Goal: Task Accomplishment & Management: Manage account settings

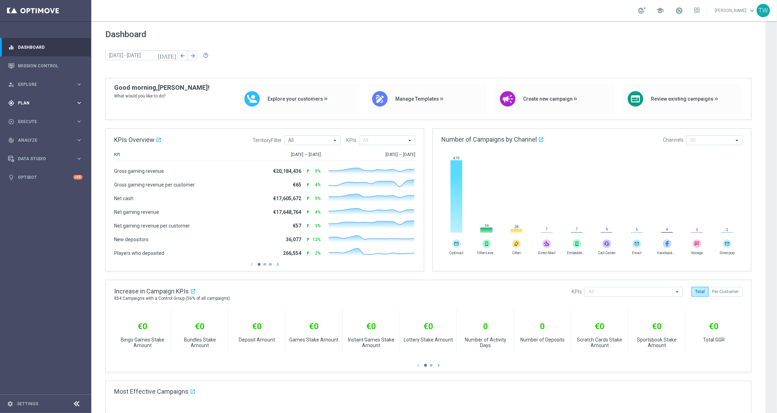
click at [76, 102] on icon "keyboard_arrow_right" at bounding box center [79, 103] width 7 height 7
click at [40, 120] on div "Target Groups" at bounding box center [54, 117] width 72 height 11
click at [40, 119] on link "Target Groups" at bounding box center [45, 118] width 55 height 6
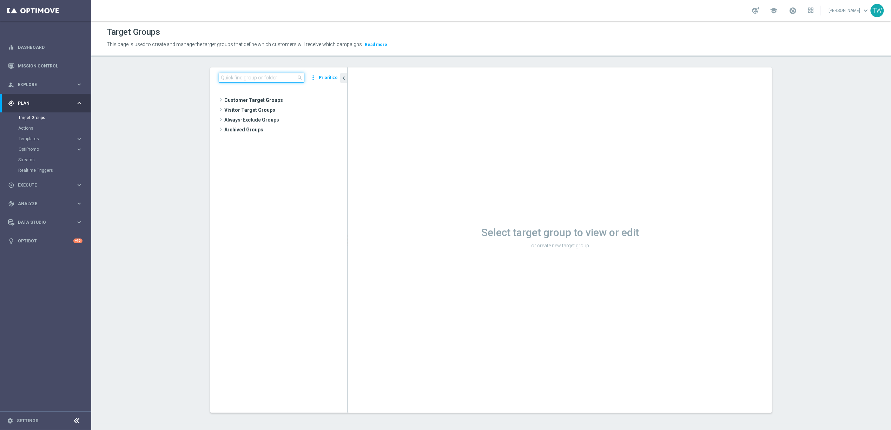
click at [256, 80] on input at bounding box center [262, 78] width 86 height 10
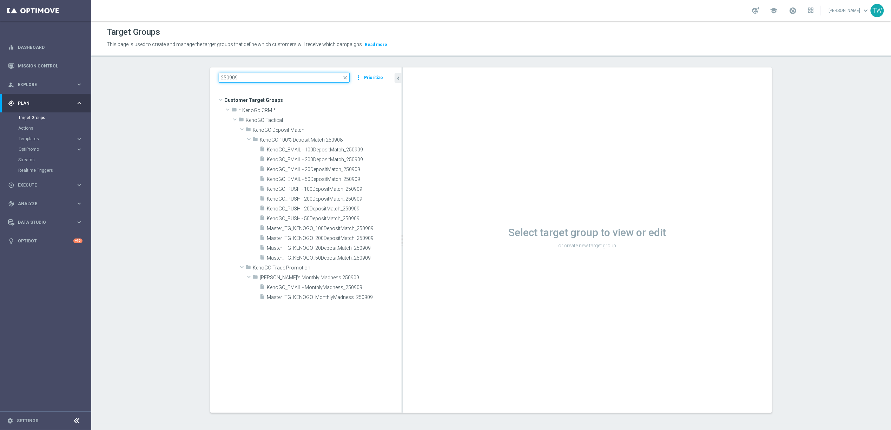
drag, startPoint x: 347, startPoint y: 193, endPoint x: 432, endPoint y: 186, distance: 84.5
click at [432, 188] on as-split "250909 close more_vert Prioritize Customer Target Groups library_add create_new…" at bounding box center [491, 239] width 562 height 345
type input "250909"
click at [339, 238] on span "Master_TG_KENOGO_200DepositMatch_250909" at bounding box center [326, 238] width 118 height 6
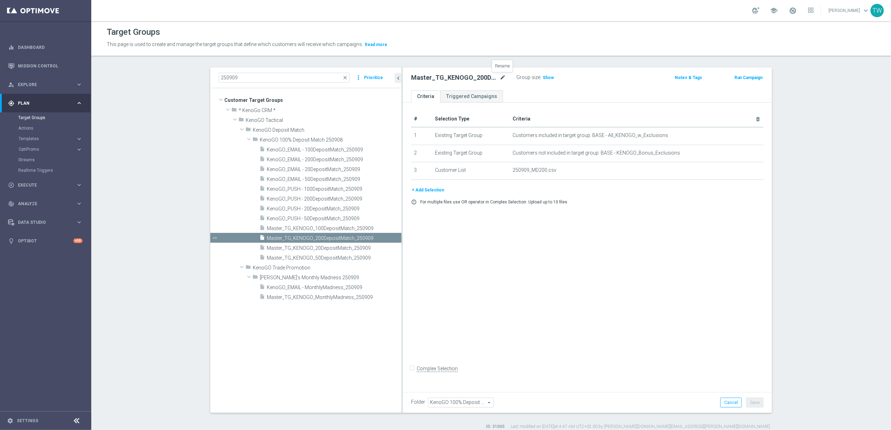
click at [505, 78] on icon "mode_edit" at bounding box center [502, 77] width 6 height 8
click at [330, 228] on span "Master_TG_KENOGO_100DepositMatch_250909" at bounding box center [326, 228] width 118 height 6
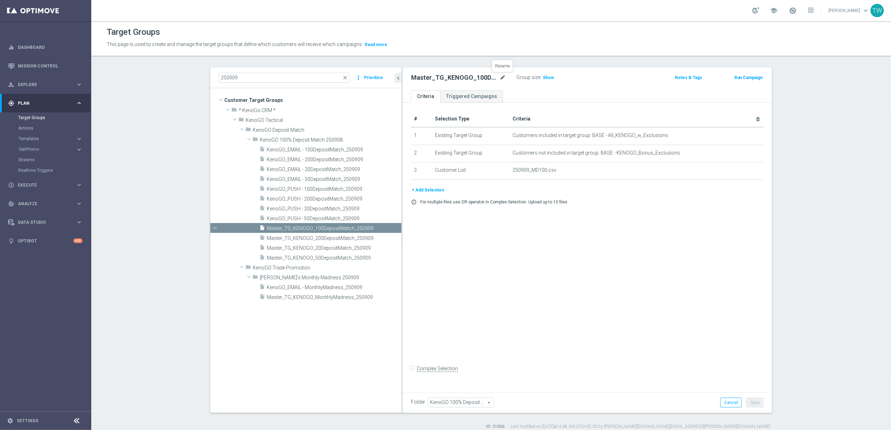
click at [501, 77] on icon "mode_edit" at bounding box center [502, 77] width 6 height 8
click at [345, 256] on span "Master_TG_KENOGO_50DepositMatch_250909" at bounding box center [326, 258] width 118 height 6
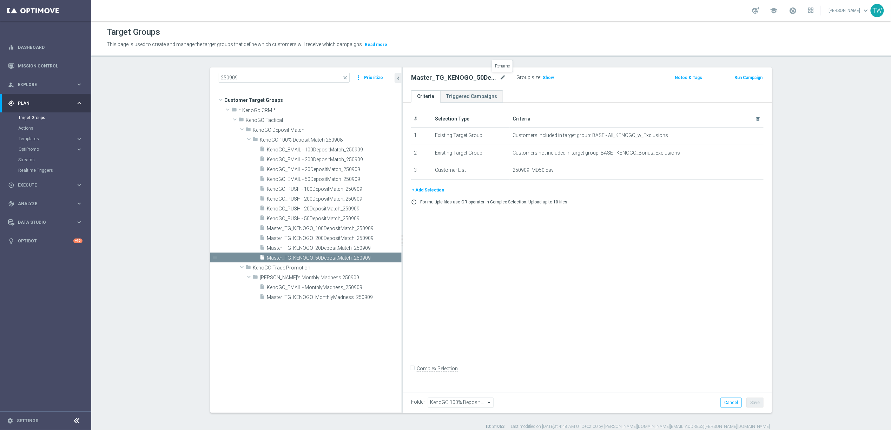
click at [501, 77] on icon "mode_edit" at bounding box center [502, 77] width 6 height 8
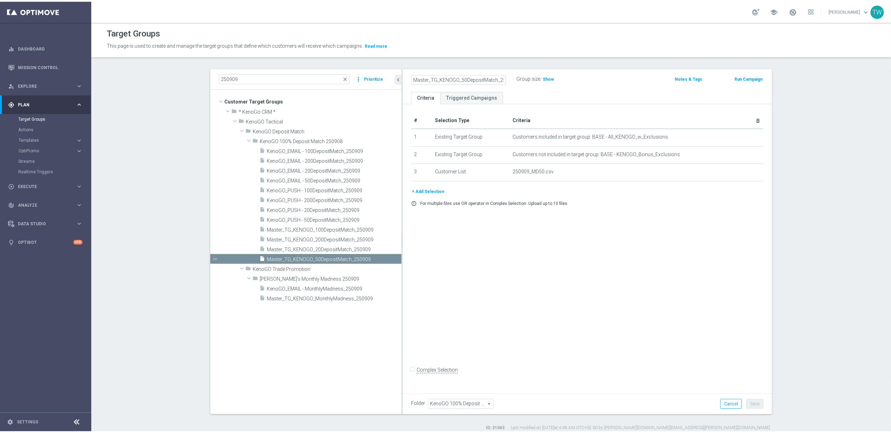
scroll to position [0, 11]
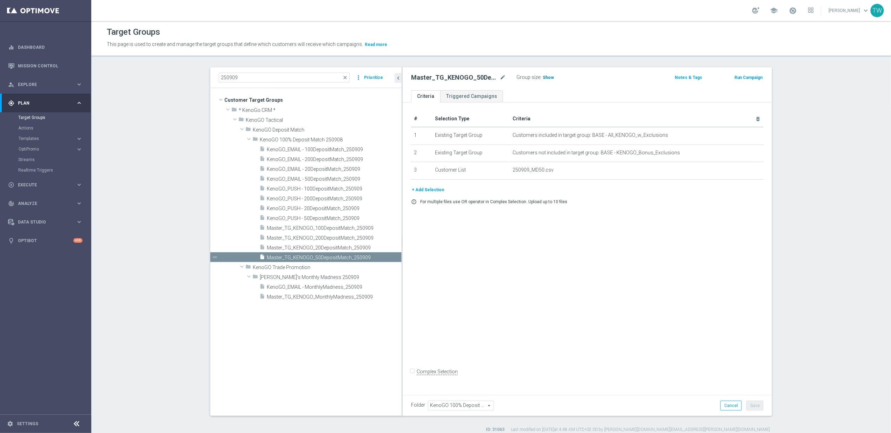
click at [548, 79] on span "Show" at bounding box center [548, 77] width 11 height 5
click at [550, 79] on span "6,904" at bounding box center [549, 78] width 12 height 7
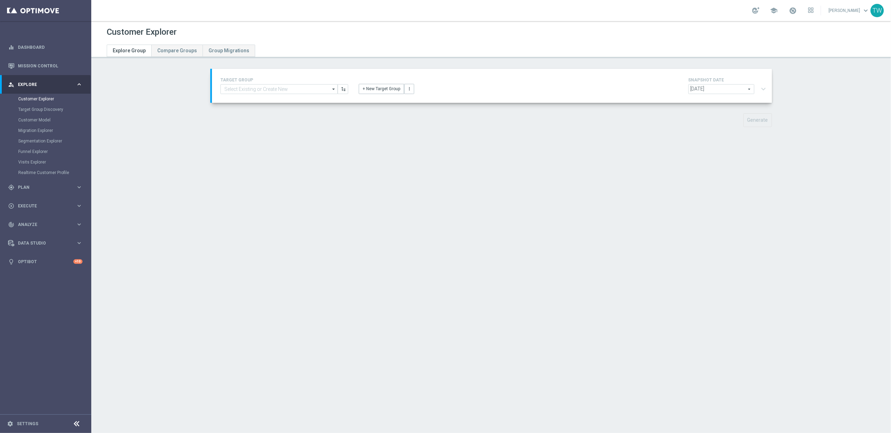
type input "Master_TG_KENOGO_50DepositMatch_250909"
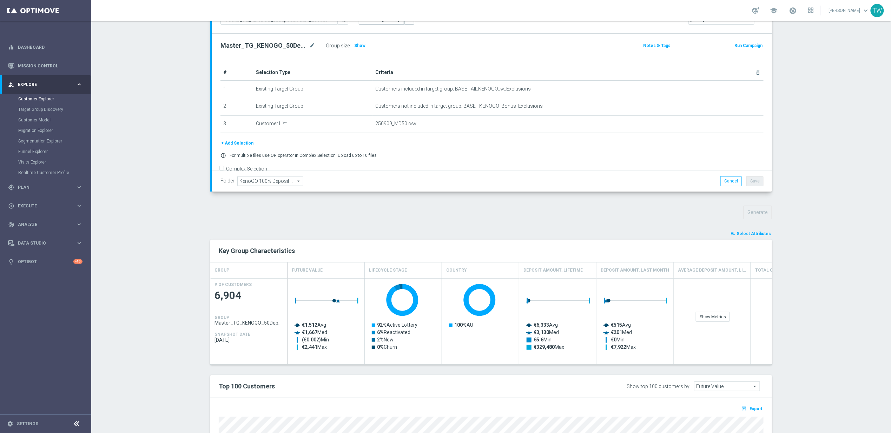
scroll to position [224, 0]
